Goal: Navigation & Orientation: Find specific page/section

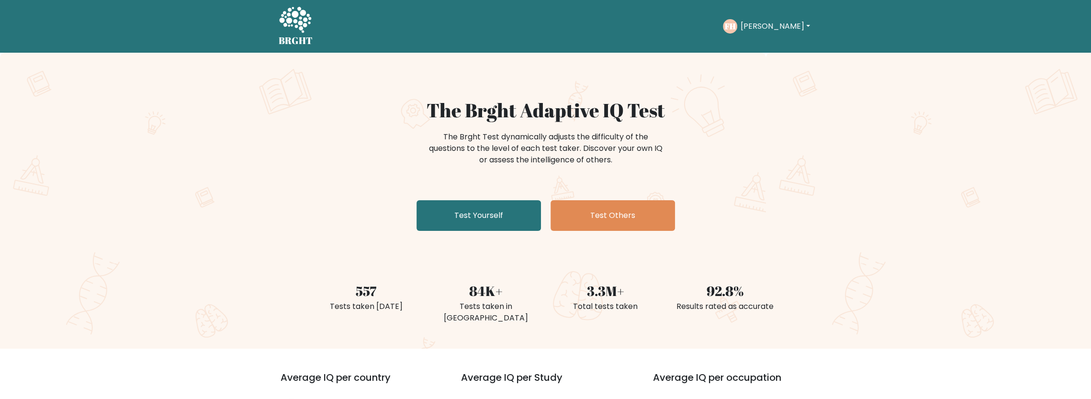
click at [751, 27] on button "[PERSON_NAME]" at bounding box center [774, 26] width 75 height 12
click at [759, 42] on link "Dashboard" at bounding box center [761, 46] width 76 height 15
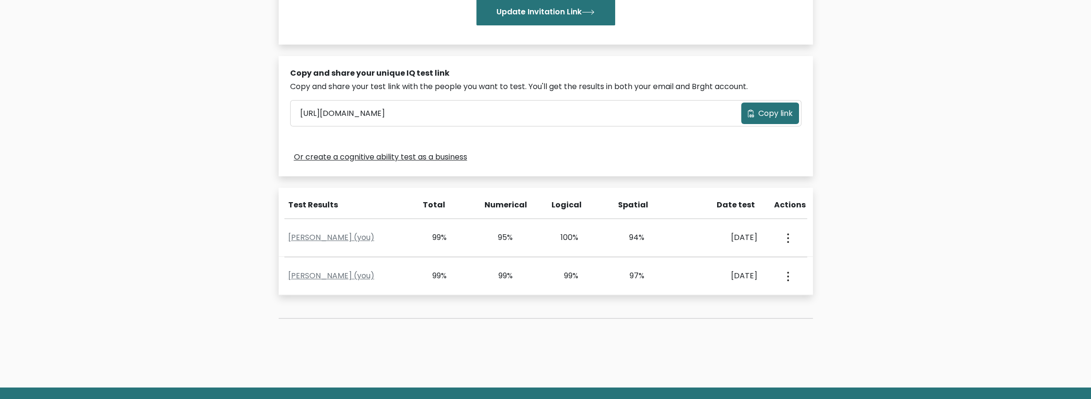
scroll to position [292, 0]
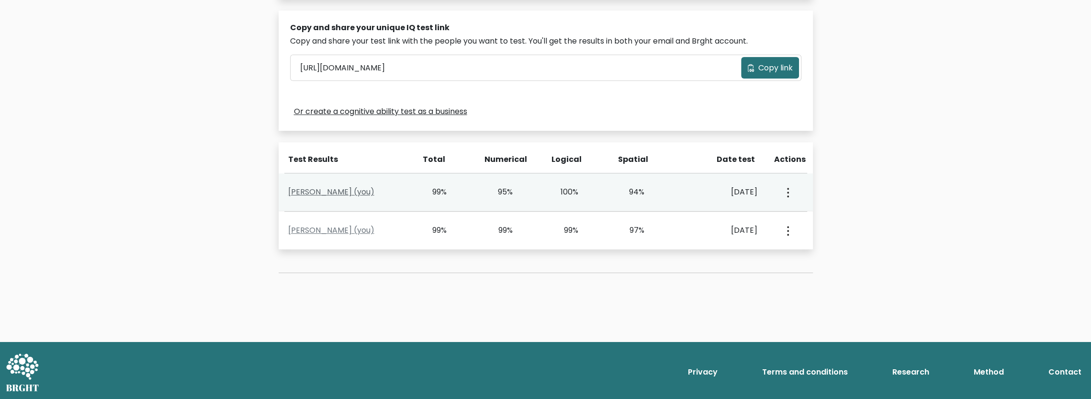
click at [336, 186] on link "Fenton Hopkins (you)" at bounding box center [331, 191] width 86 height 11
click at [331, 188] on link "Fenton Hopkins (you)" at bounding box center [331, 191] width 86 height 11
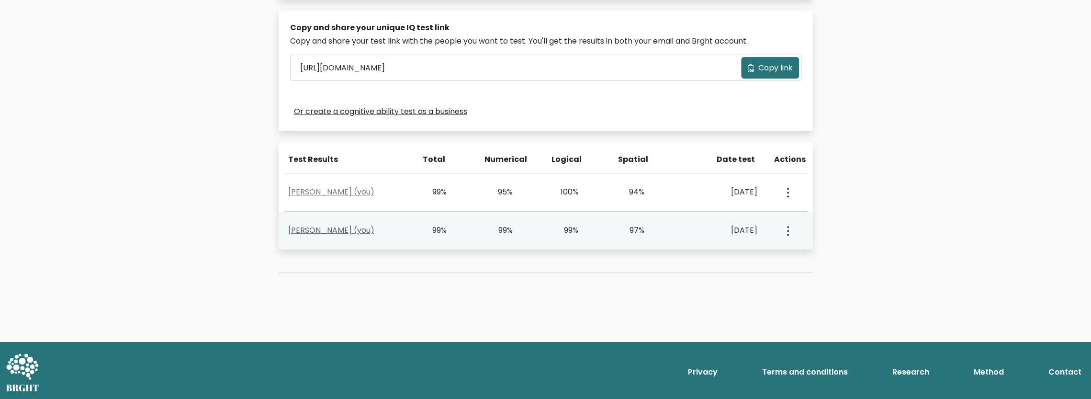
click at [326, 227] on link "Fenton Hopkins (you)" at bounding box center [331, 229] width 86 height 11
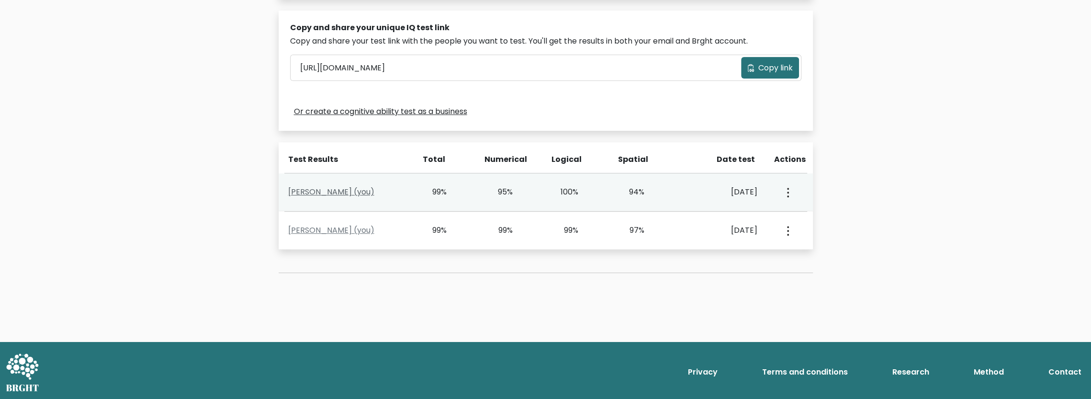
click at [329, 194] on link "Fenton Hopkins (you)" at bounding box center [331, 191] width 86 height 11
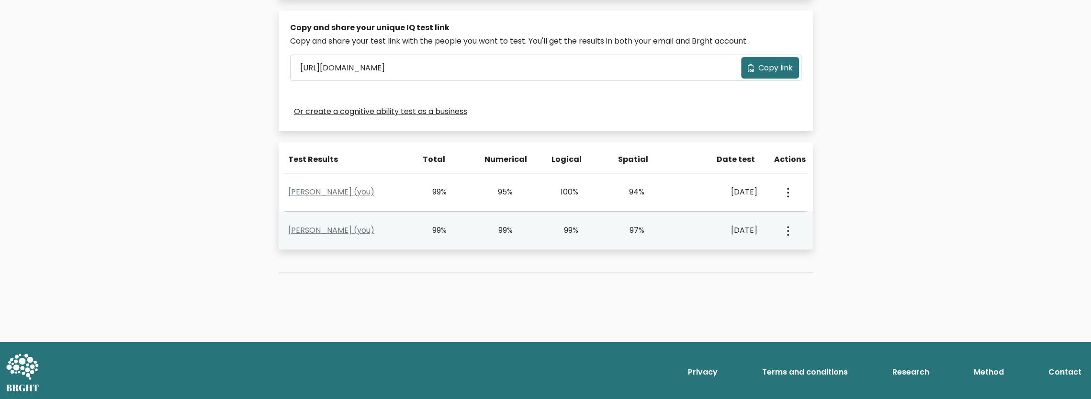
click at [790, 232] on button "button" at bounding box center [787, 230] width 8 height 30
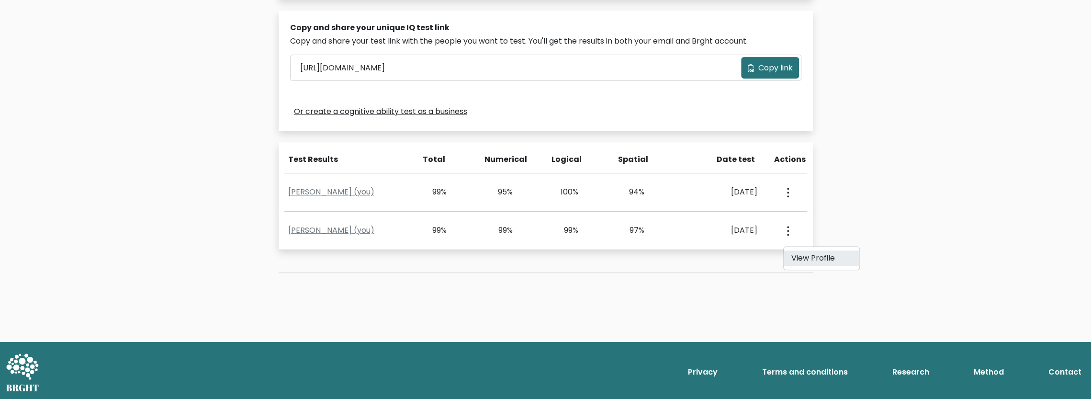
click at [810, 253] on link "View Profile" at bounding box center [821, 257] width 76 height 15
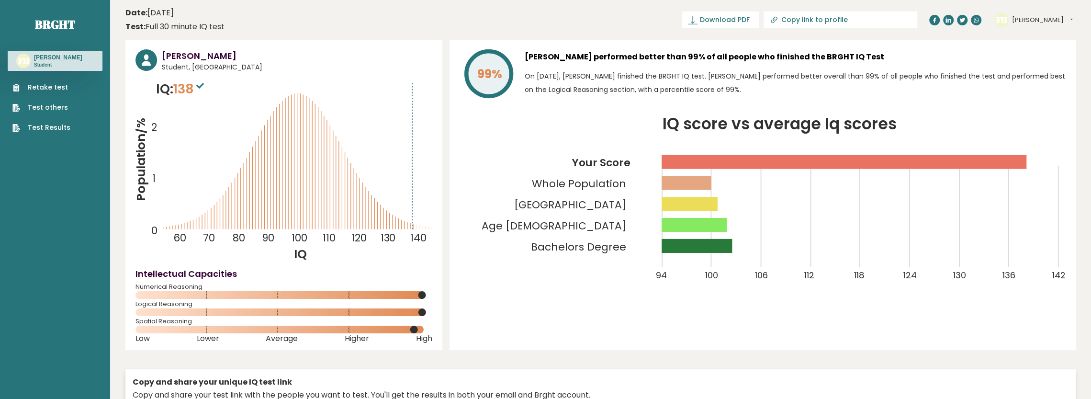
click at [521, 152] on icon "IQ score vs average Iq scores 94 100 106 112 118 124 130 136 142 Your Score Who…" at bounding box center [762, 205] width 606 height 179
click at [464, 179] on icon "IQ score vs average Iq scores 94 100 106 112 118 124 130 136 142 Your Score Who…" at bounding box center [762, 205] width 606 height 179
